Goal: Information Seeking & Learning: Understand process/instructions

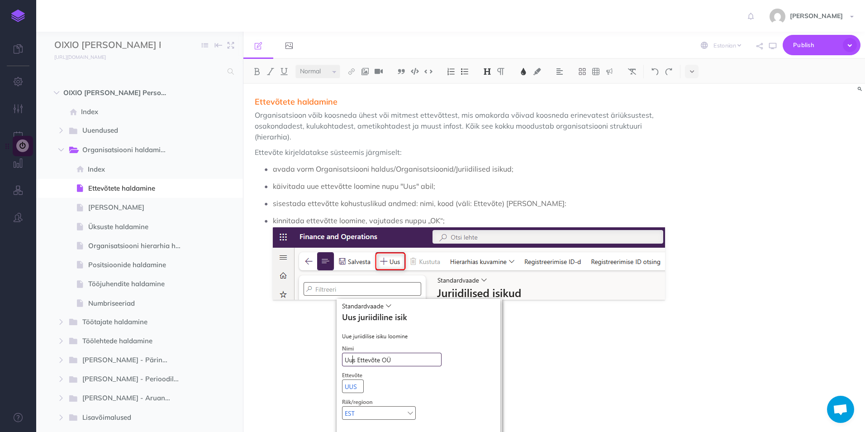
select select "et"
select select "null"
click at [758, 265] on div "Ettevõtete haldamine Organisatsioon võib koosneda ühest või mitmest ettevõttest…" at bounding box center [554, 258] width 622 height 348
click at [100, 166] on span "Index" at bounding box center [138, 169] width 101 height 11
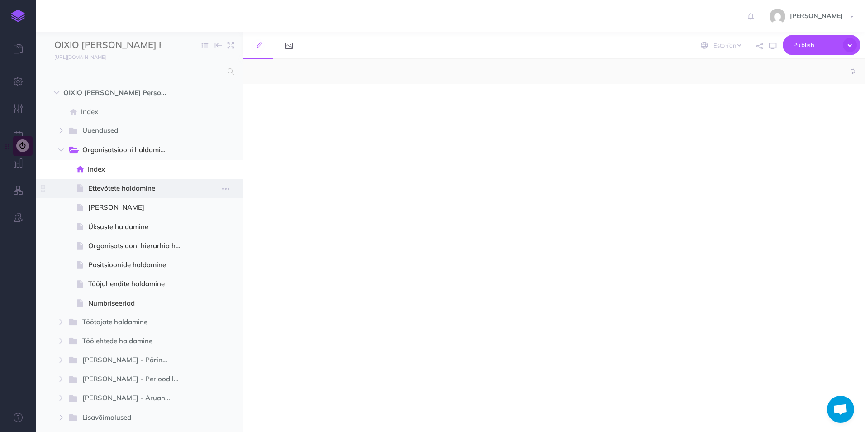
select select "null"
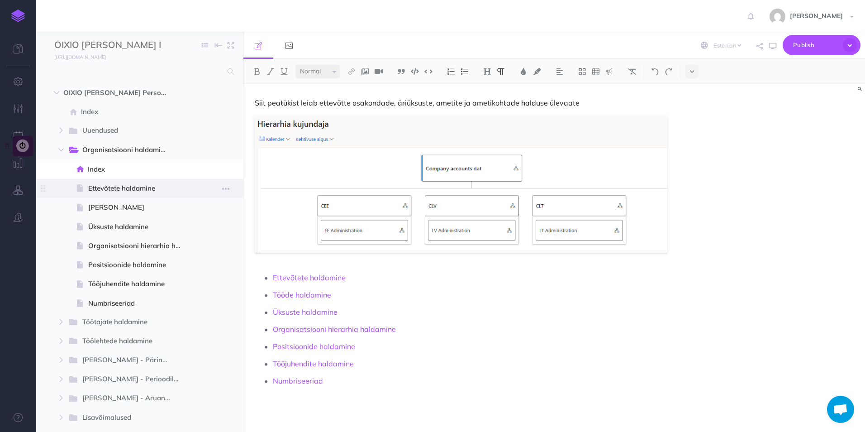
click at [105, 186] on span "Ettevõtete haldamine" at bounding box center [138, 188] width 100 height 11
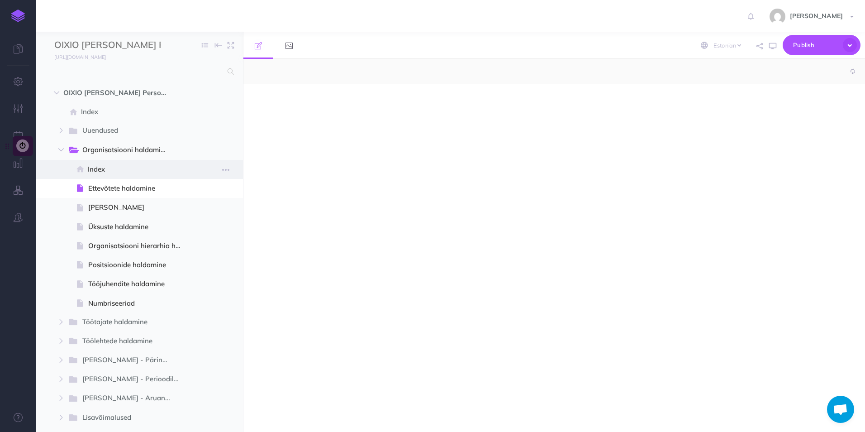
select select "null"
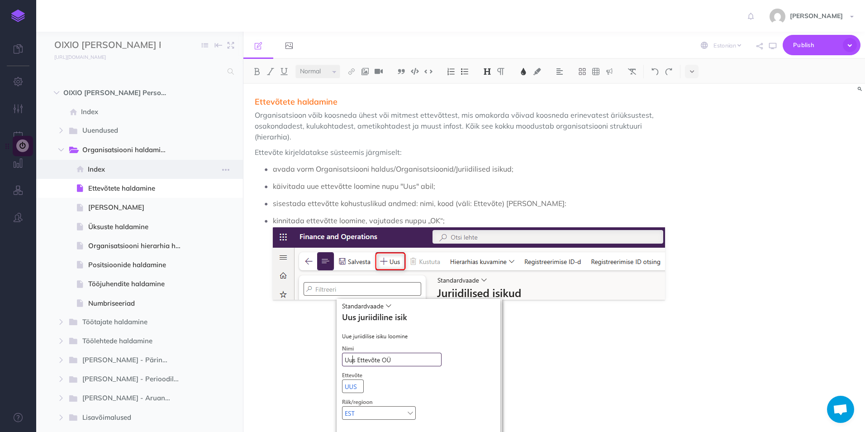
click at [98, 166] on span "Index" at bounding box center [138, 169] width 101 height 11
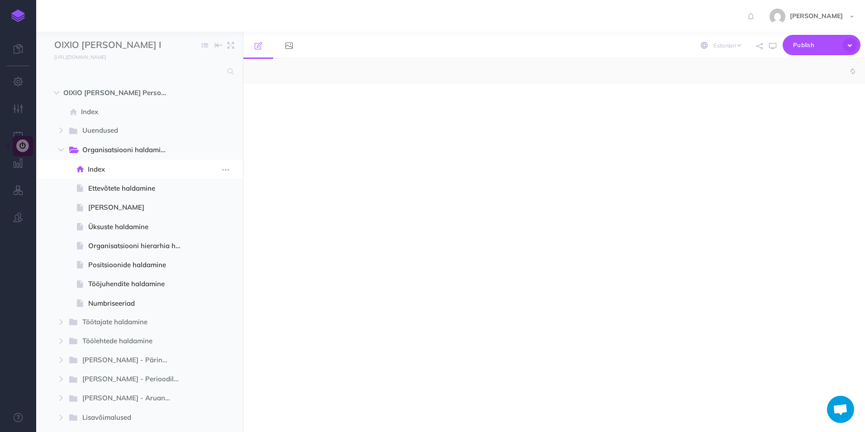
select select "null"
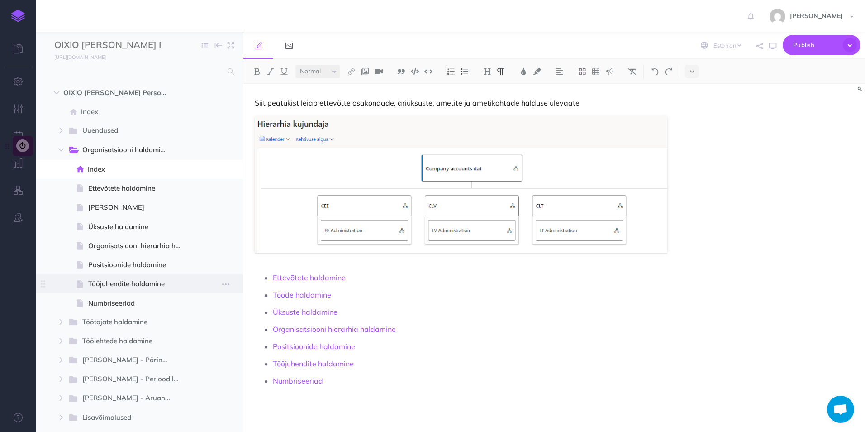
click at [108, 283] on span "Tööjuhendite haldamine" at bounding box center [138, 283] width 100 height 11
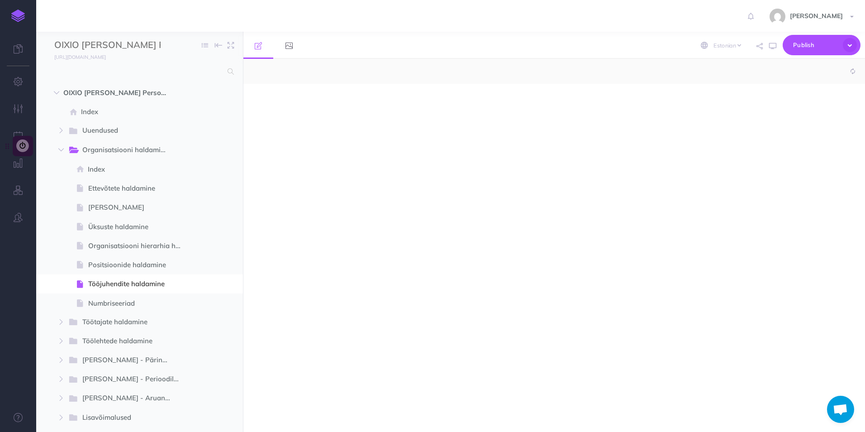
select select "null"
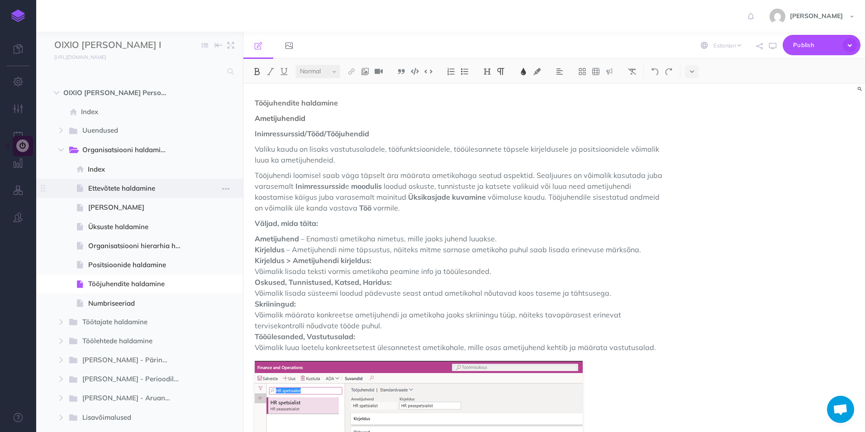
click at [120, 182] on span at bounding box center [139, 188] width 207 height 19
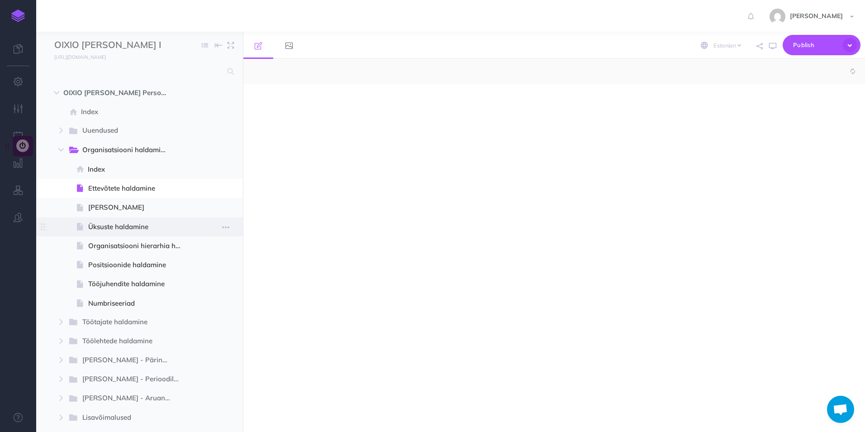
select select "null"
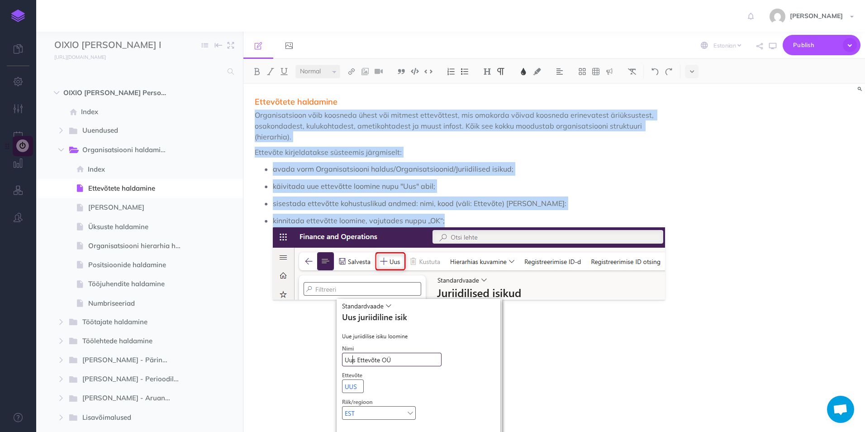
drag, startPoint x: 257, startPoint y: 115, endPoint x: 472, endPoint y: 211, distance: 235.0
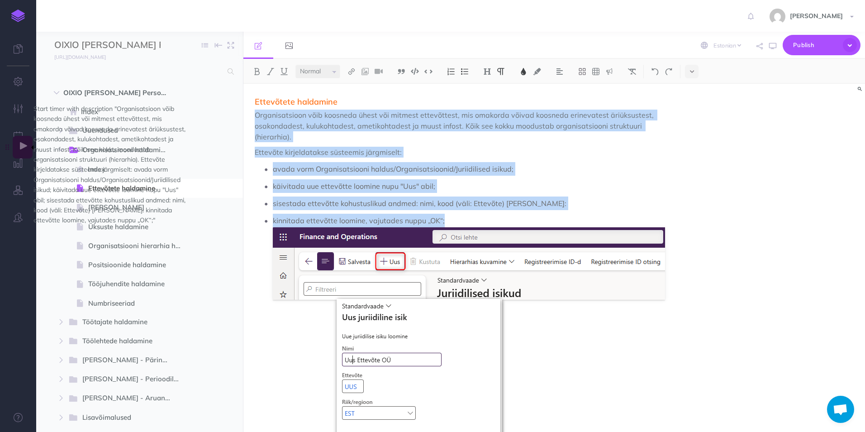
copy div "Organisatsioon võib koosneda ühest või mitmest ettevõttest, mis omakorda võivad…"
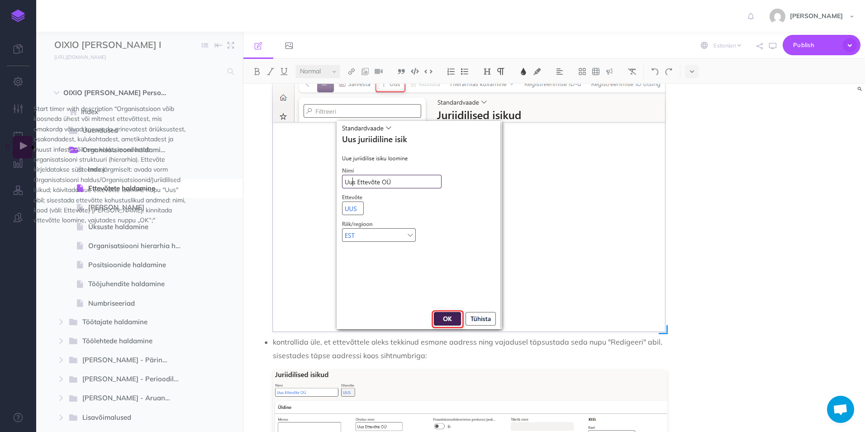
scroll to position [272, 0]
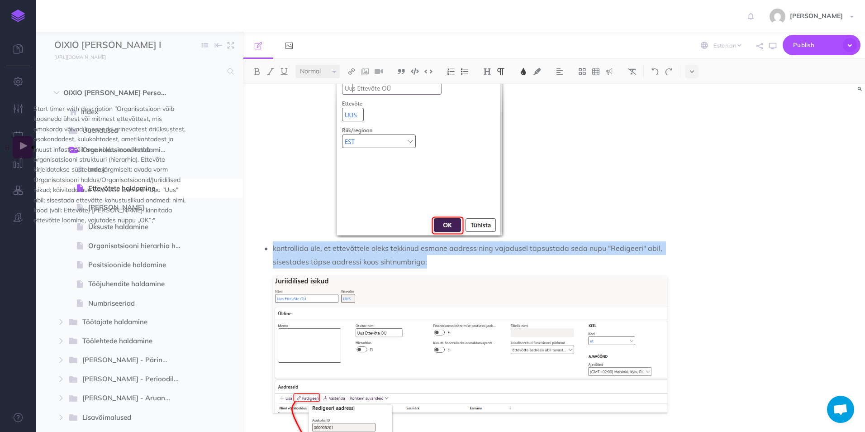
drag, startPoint x: 272, startPoint y: 247, endPoint x: 427, endPoint y: 264, distance: 155.8
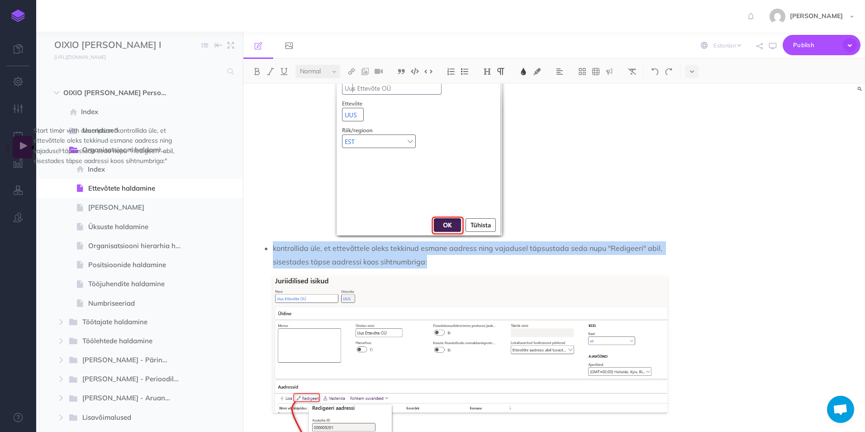
copy span "kontrollida üle, et ettevõttele oleks tekkinud esmane aadress ning vajadusel tä…"
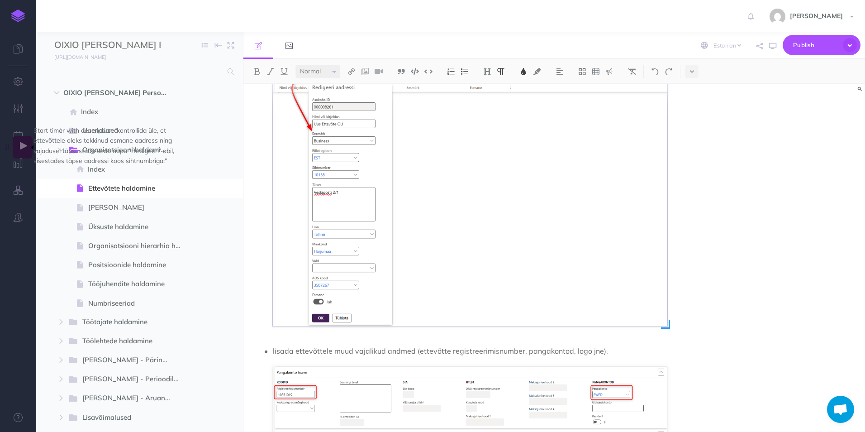
scroll to position [724, 0]
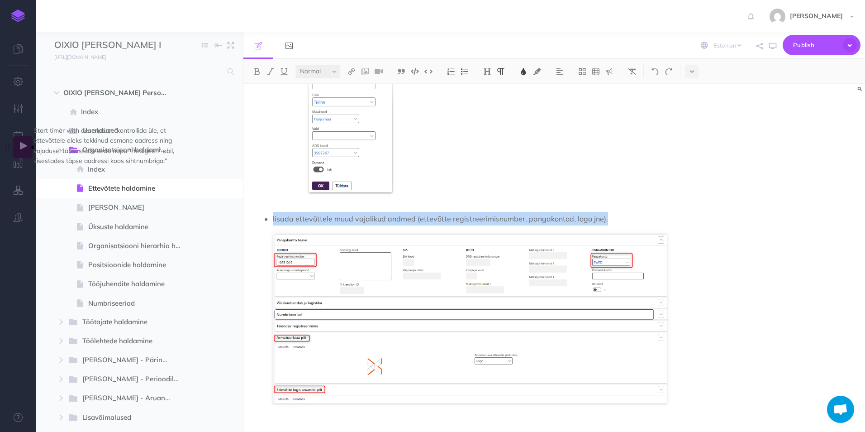
click at [600, 220] on p "lisada ettevõttele muud vajalikud andmed (ettevõtte registreerimisnumber, panga…" at bounding box center [470, 219] width 395 height 14
copy ul "kontrollida üle, et ettevõttele oleks tekkinud esmane aadress ning vajadusel tä…"
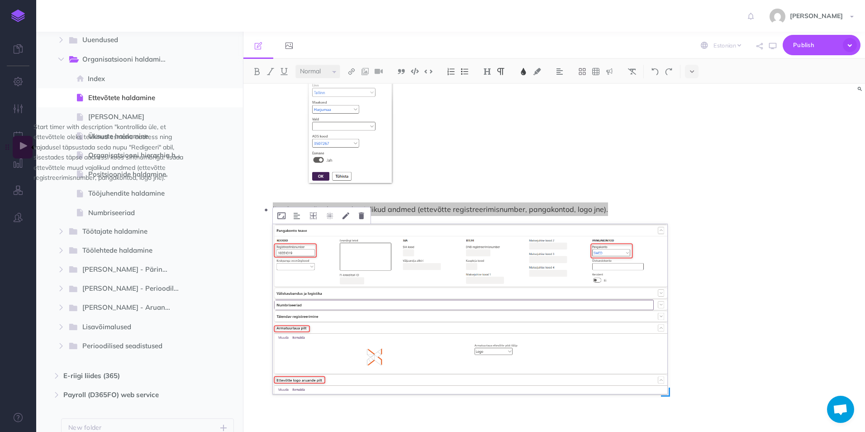
scroll to position [743, 0]
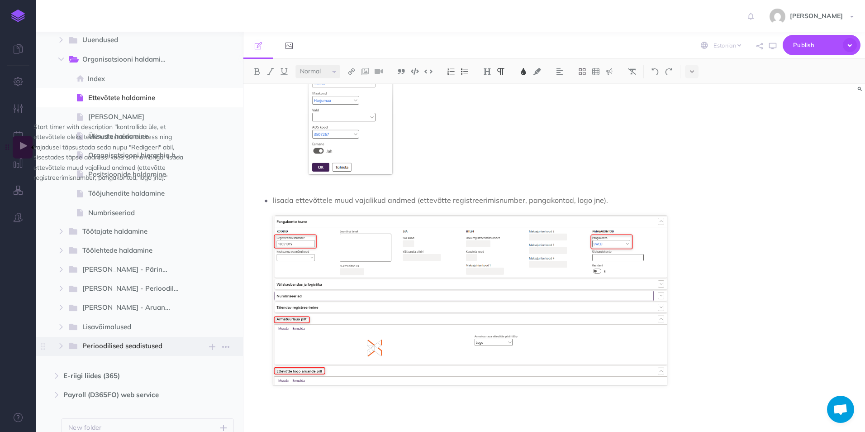
click at [120, 347] on span "Perioodilised seadistused" at bounding box center [128, 346] width 93 height 12
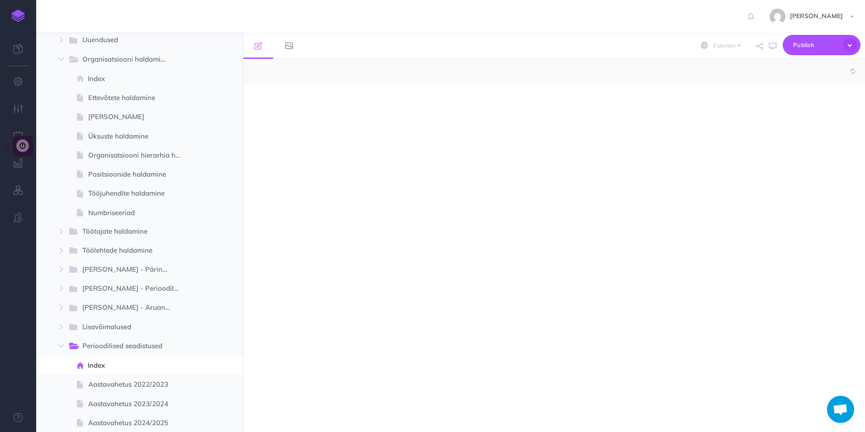
select select "null"
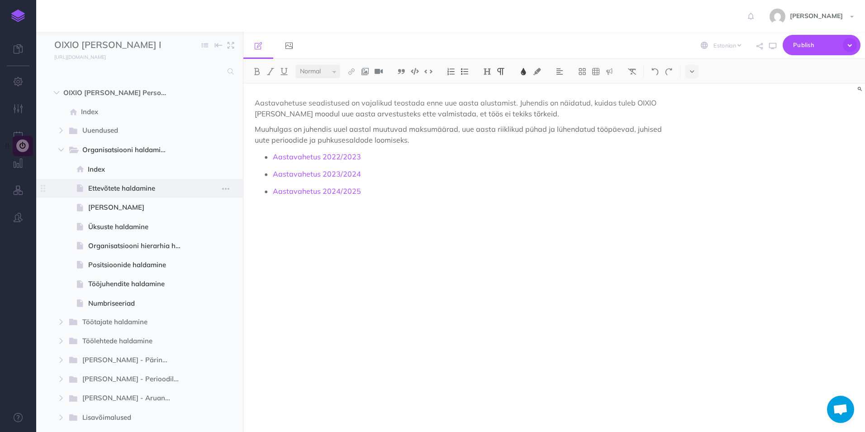
click at [143, 191] on span "Ettevõtete haldamine" at bounding box center [138, 188] width 100 height 11
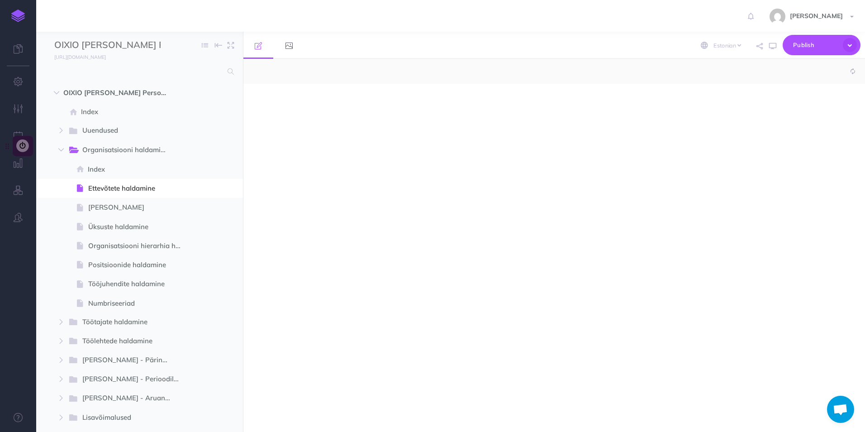
select select "null"
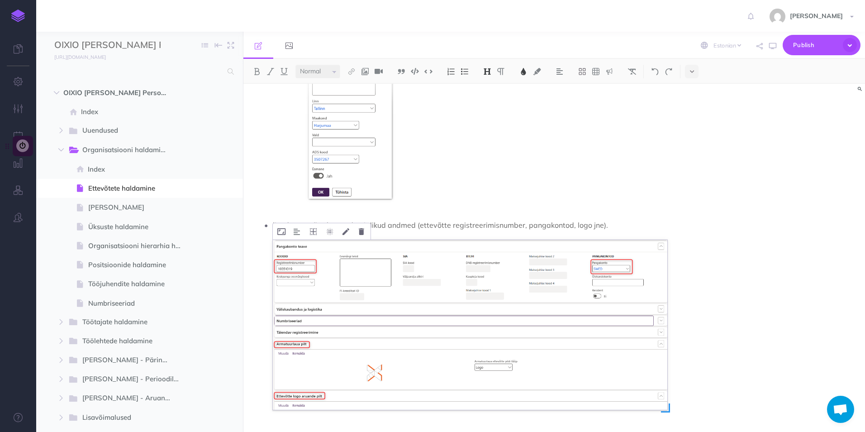
scroll to position [697, 0]
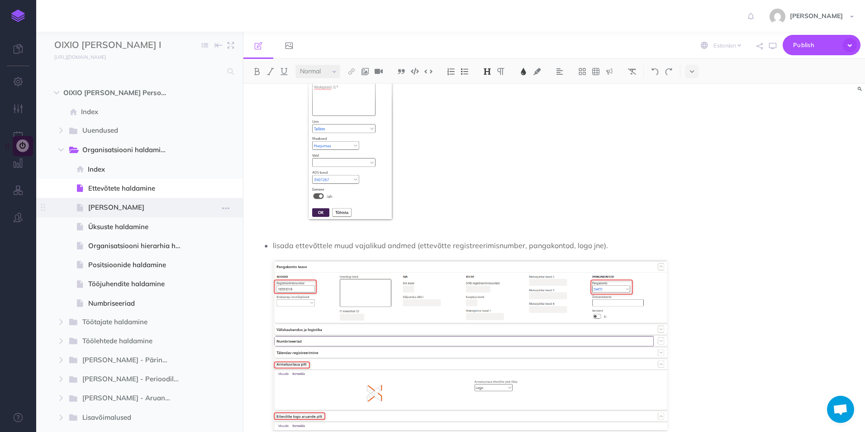
click at [132, 204] on span "[PERSON_NAME]" at bounding box center [138, 207] width 100 height 11
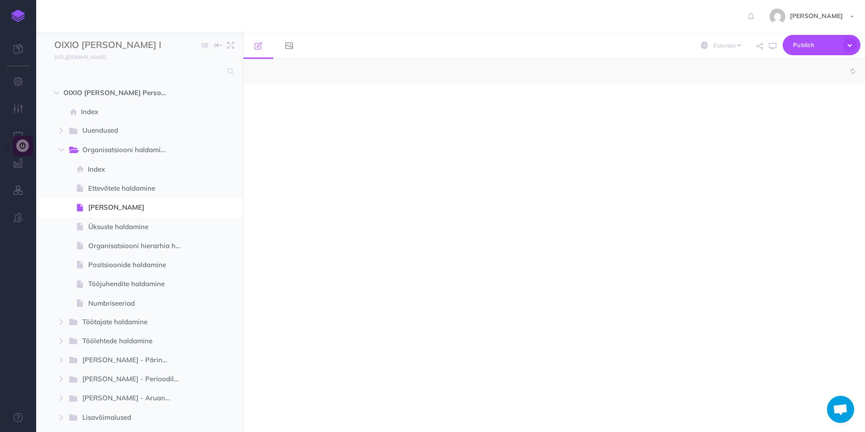
select select "null"
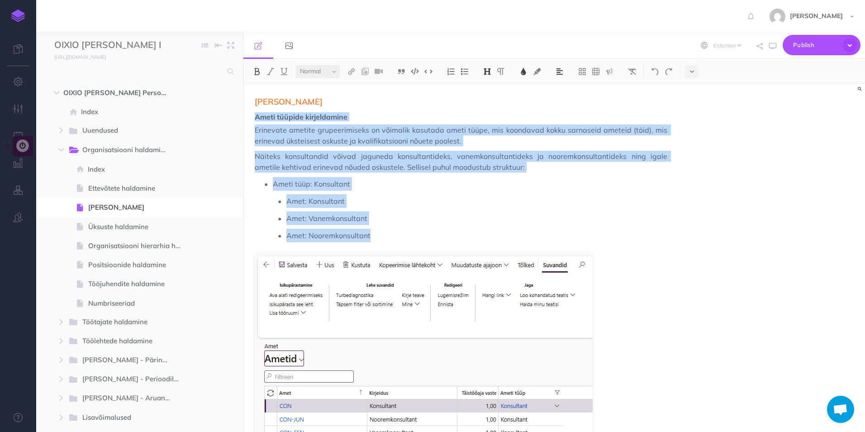
drag, startPoint x: 253, startPoint y: 114, endPoint x: 458, endPoint y: 226, distance: 234.3
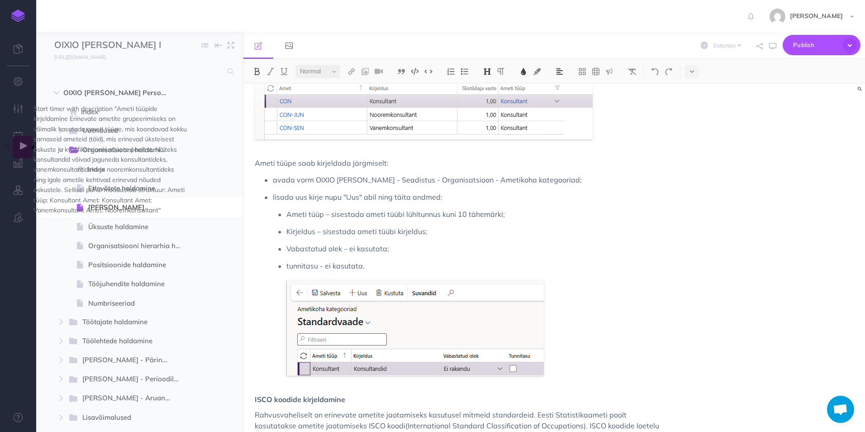
scroll to position [317, 0]
